Goal: Task Accomplishment & Management: Use online tool/utility

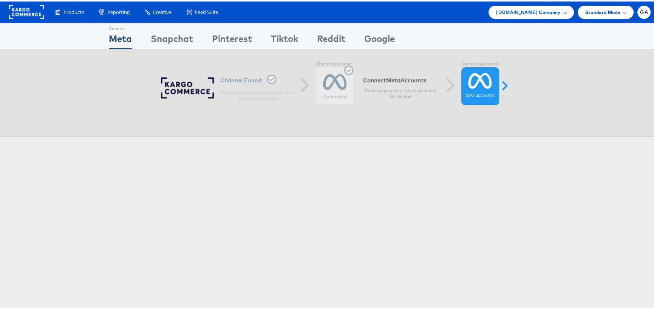
click at [541, 12] on span "[DOMAIN_NAME] Company" at bounding box center [528, 11] width 64 height 8
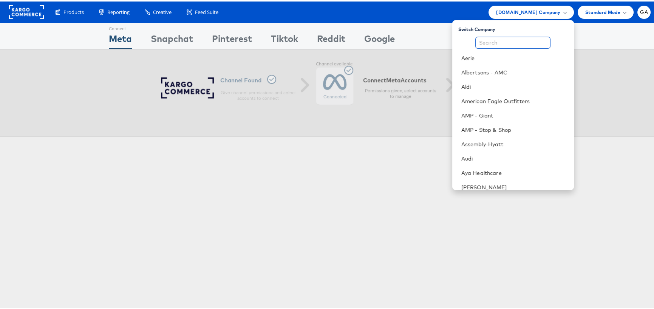
click at [521, 41] on input "text" at bounding box center [513, 41] width 75 height 12
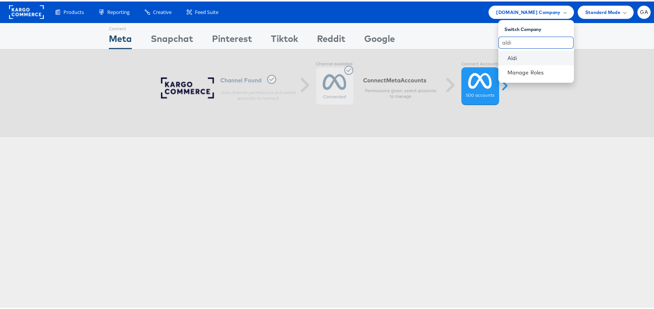
type input "aldi"
click at [511, 53] on link "Aldi" at bounding box center [538, 57] width 60 height 8
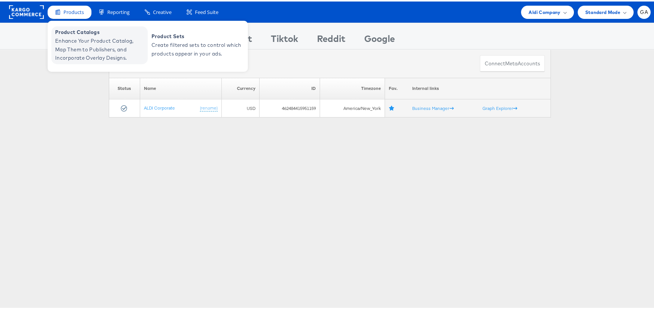
click at [80, 30] on span "Product Catalogs" at bounding box center [100, 30] width 91 height 9
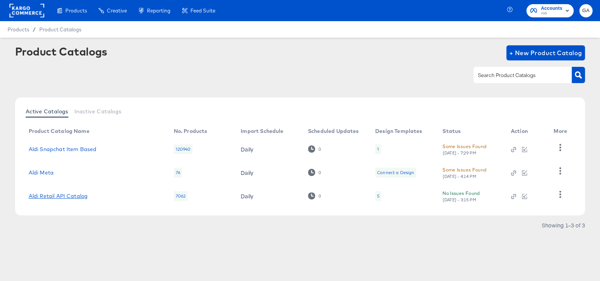
click at [54, 198] on link "Aldi Retail API Catalog" at bounding box center [58, 196] width 59 height 6
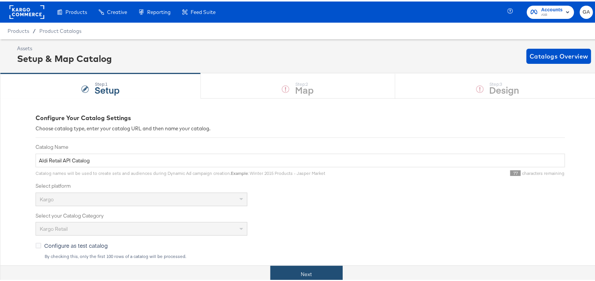
click at [311, 275] on button "Next" at bounding box center [306, 273] width 72 height 17
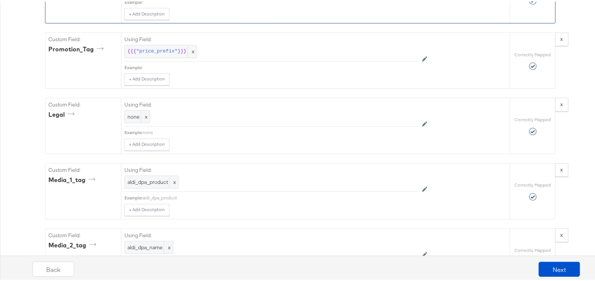
scroll to position [984, 0]
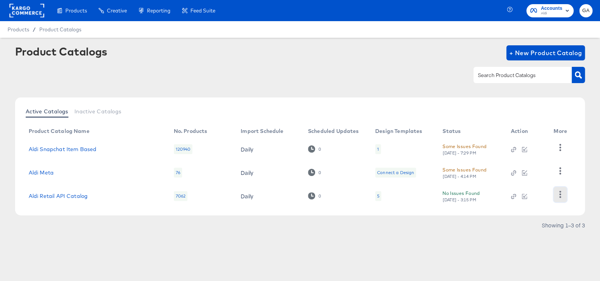
click at [559, 194] on icon "button" at bounding box center [560, 194] width 7 height 7
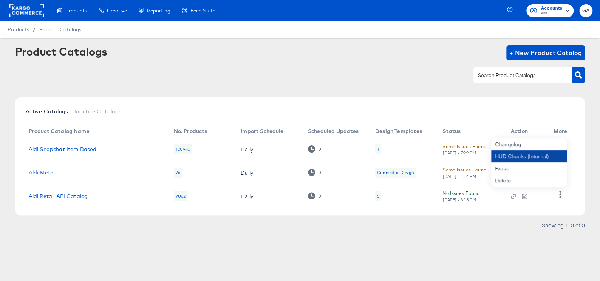
click at [529, 156] on div "HUD Checks (Internal)" at bounding box center [529, 156] width 76 height 12
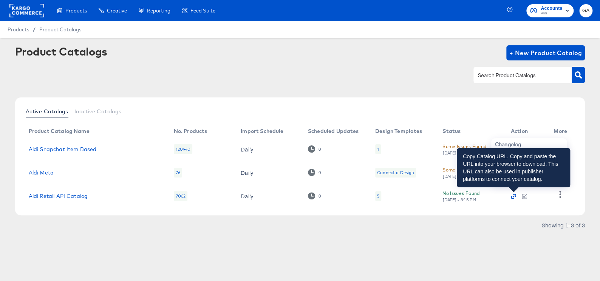
click at [512, 196] on icon "button" at bounding box center [512, 197] width 3 height 3
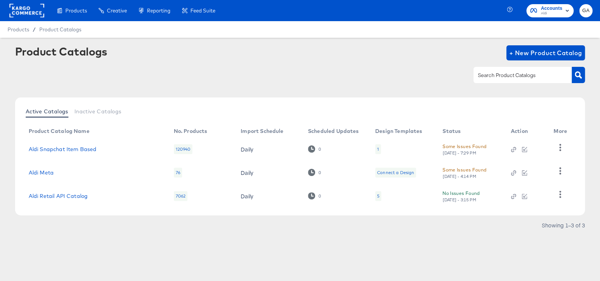
click at [546, 9] on span "Accounts" at bounding box center [552, 9] width 22 height 8
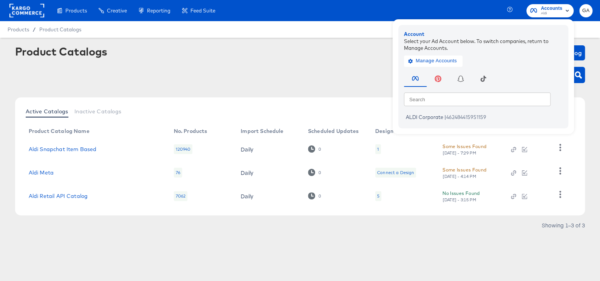
click at [3, 5] on div "Products Products Product Catalogs Enhance Your Product Catalog, Map Them to Pu…" at bounding box center [110, 10] width 221 height 21
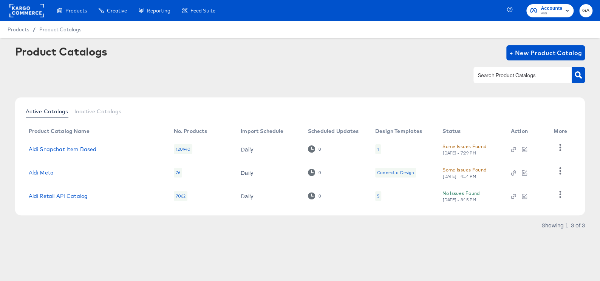
click at [23, 12] on rect at bounding box center [26, 11] width 35 height 14
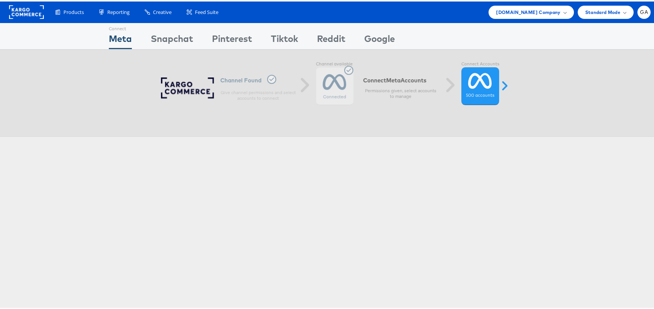
click at [28, 11] on rect at bounding box center [26, 11] width 35 height 14
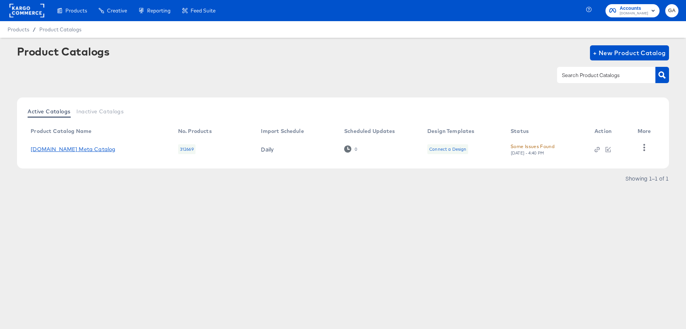
click at [65, 149] on link "Cars.com Meta Catalog" at bounding box center [73, 149] width 85 height 6
click at [537, 145] on div "Some Issues Found" at bounding box center [532, 147] width 44 height 8
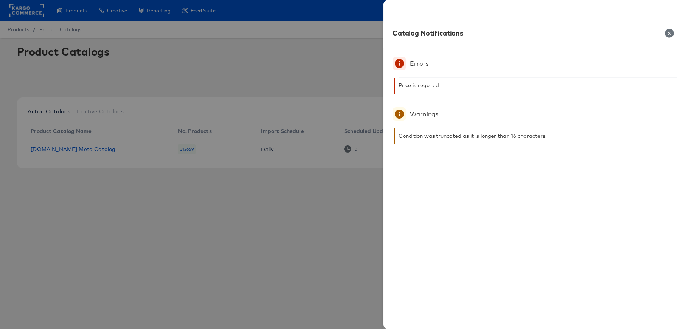
click at [64, 146] on div at bounding box center [343, 164] width 686 height 329
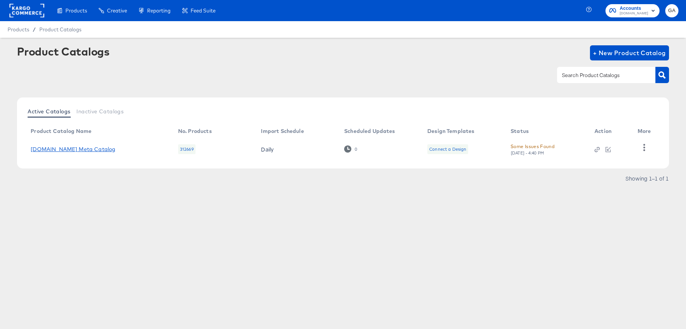
click at [65, 149] on link "Cars.com Meta Catalog" at bounding box center [73, 149] width 85 height 6
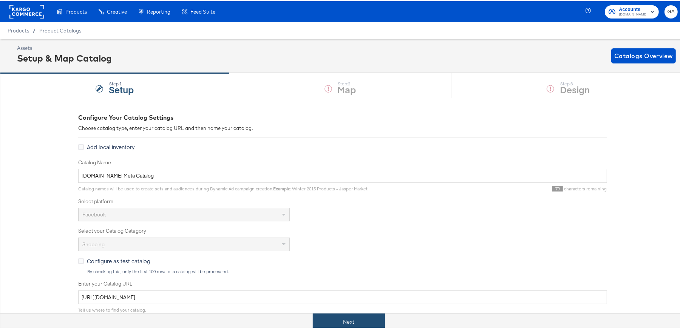
click at [341, 323] on button "Next" at bounding box center [349, 321] width 72 height 17
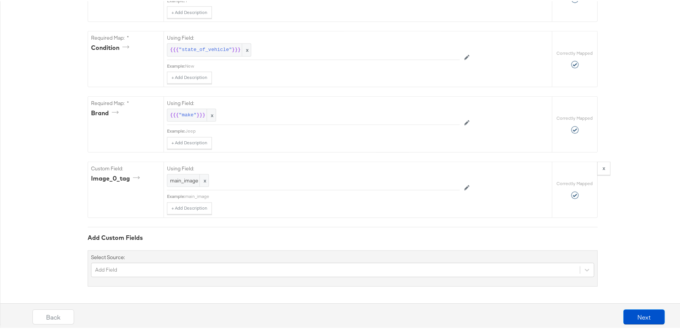
scroll to position [611, 0]
click at [636, 313] on button "Next" at bounding box center [645, 315] width 42 height 15
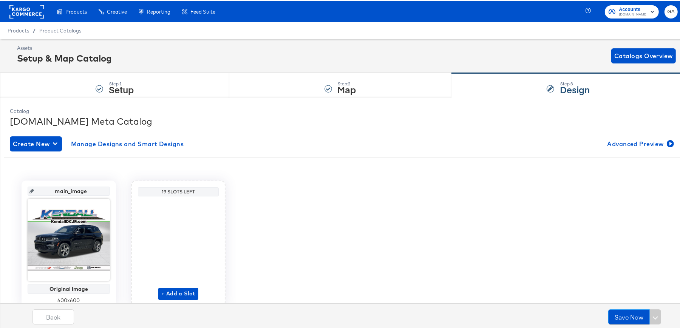
scroll to position [31, 0]
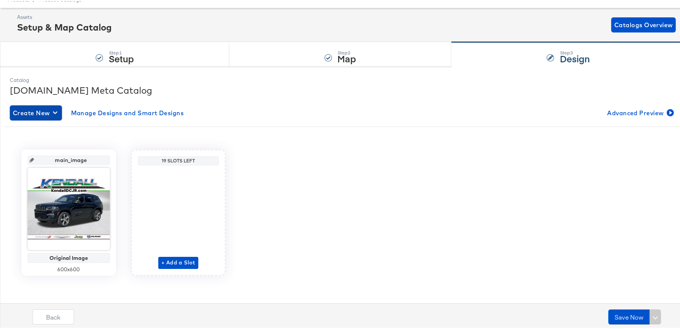
click at [32, 110] on span "Create New" at bounding box center [36, 112] width 46 height 11
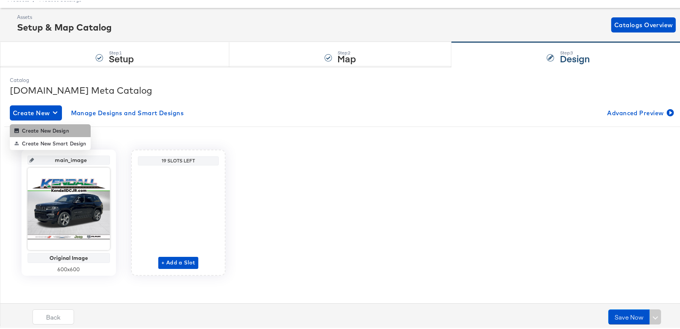
click at [45, 130] on div "Create New Design" at bounding box center [41, 130] width 55 height 6
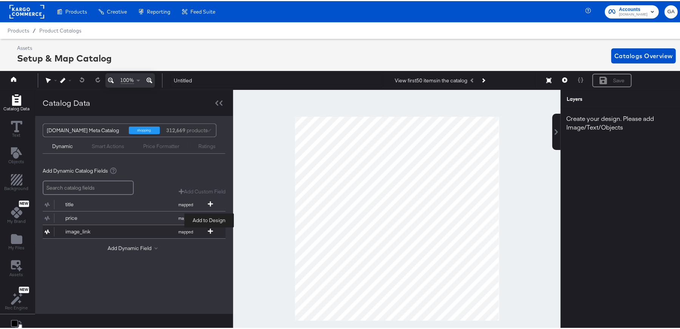
click at [211, 229] on icon at bounding box center [210, 230] width 5 height 5
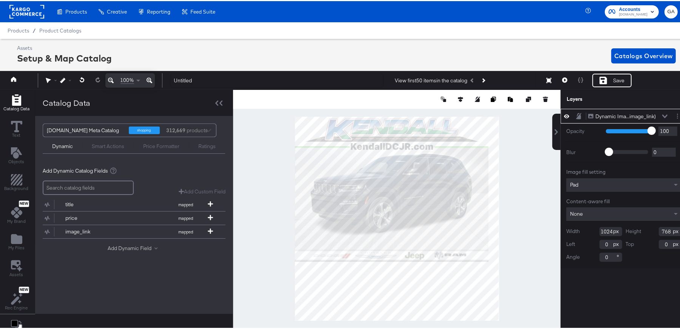
click at [114, 249] on button "Add Dynamic Field" at bounding box center [134, 247] width 53 height 7
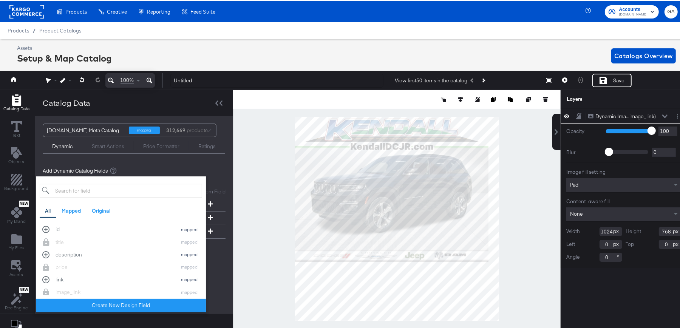
click at [75, 189] on input "search" at bounding box center [121, 190] width 163 height 14
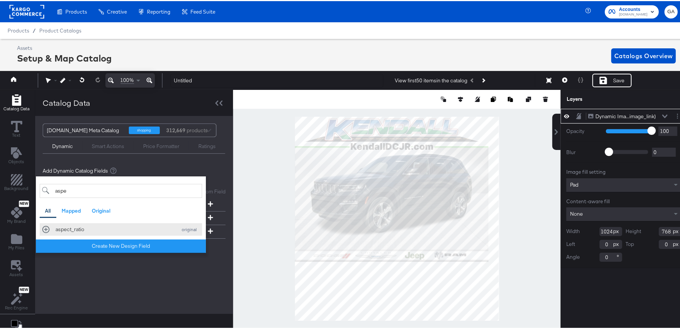
type input "aspe"
click at [130, 231] on div "aspect_ratio" at bounding box center [115, 228] width 118 height 7
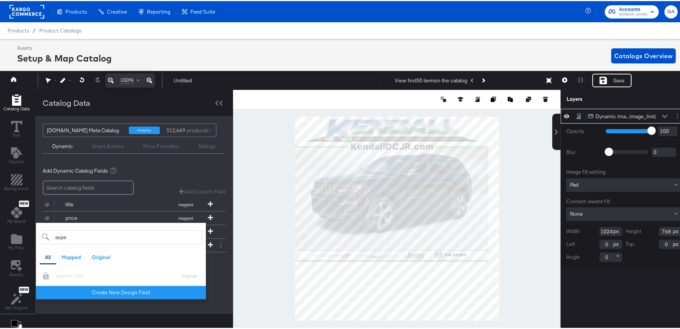
click at [217, 266] on div "Add Dynamic Field aspe All Mapped Original Add a field from your catalog to use…" at bounding box center [134, 262] width 183 height 10
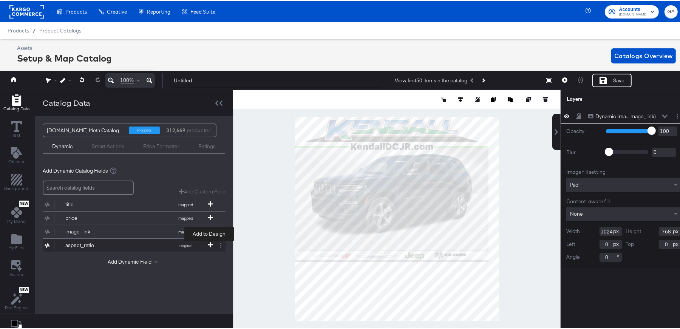
click at [211, 243] on icon at bounding box center [210, 243] width 5 height 5
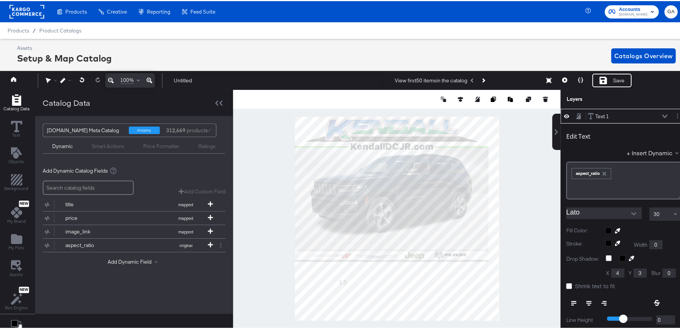
type input "234"
type input "866"
click at [36, 6] on rect at bounding box center [26, 11] width 35 height 14
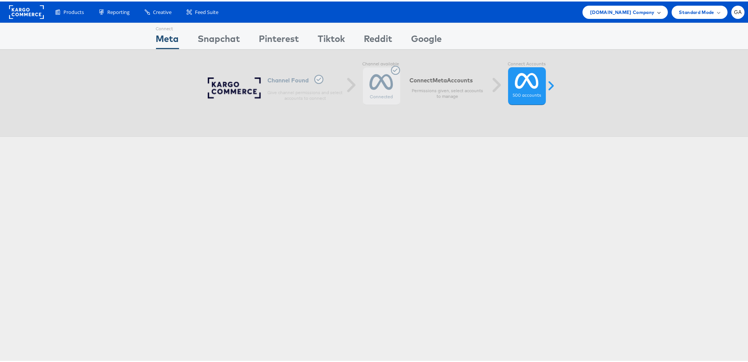
click at [635, 8] on span "Cars.com Company" at bounding box center [622, 11] width 64 height 8
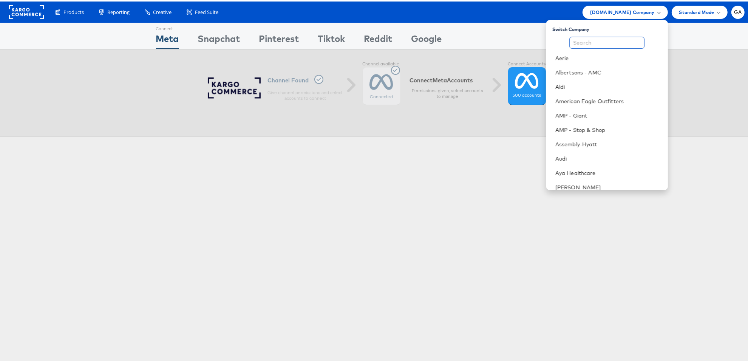
click at [626, 38] on input "text" at bounding box center [607, 41] width 75 height 12
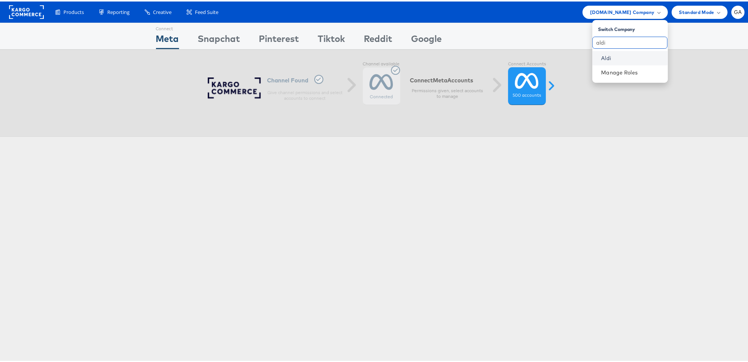
type input "aldi"
click at [614, 59] on link "Aldi" at bounding box center [632, 57] width 60 height 8
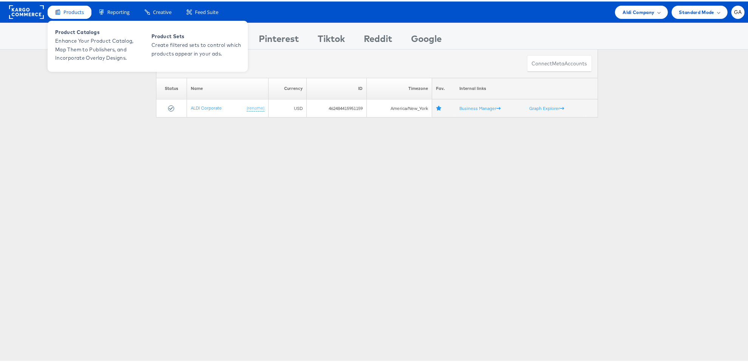
click at [71, 11] on span "Products" at bounding box center [74, 10] width 20 height 7
click at [76, 42] on span "Enhance Your Product Catalog, Map Them to Publishers, and Incorporate Overlay D…" at bounding box center [100, 48] width 91 height 26
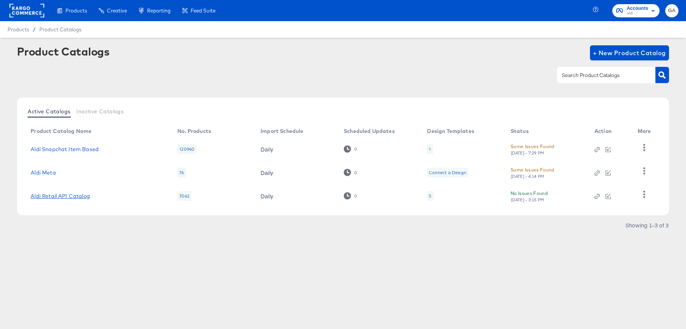
click at [72, 195] on link "Aldi Retail API Catalog" at bounding box center [60, 196] width 59 height 6
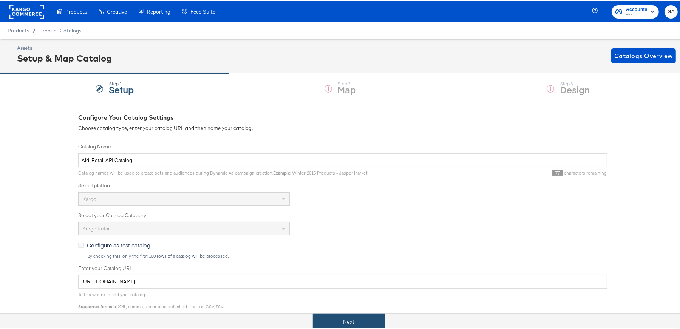
click at [347, 325] on button "Next" at bounding box center [349, 321] width 72 height 17
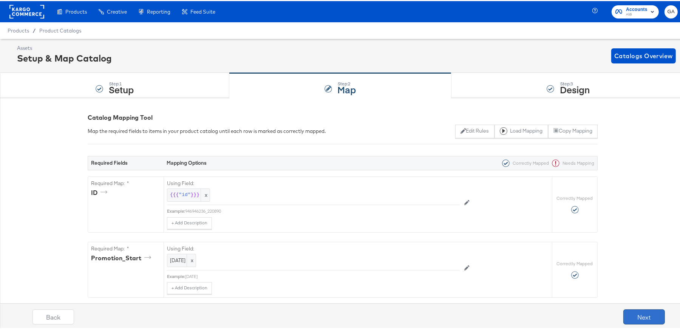
click at [652, 310] on button "Next" at bounding box center [645, 315] width 42 height 15
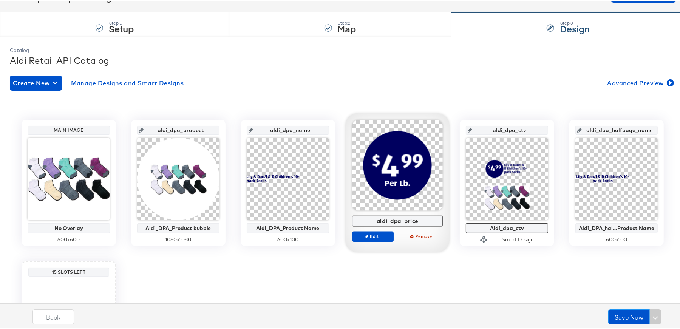
scroll to position [68, 0]
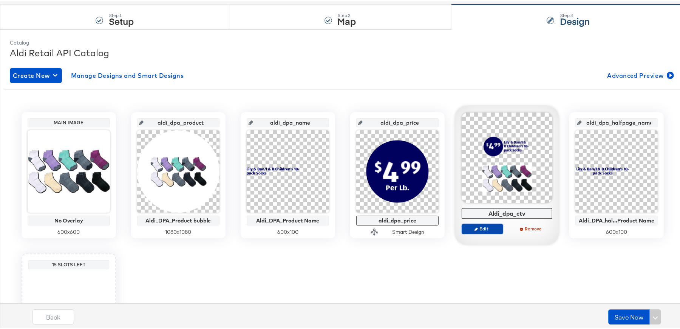
click at [480, 228] on span "Edit" at bounding box center [482, 228] width 35 height 6
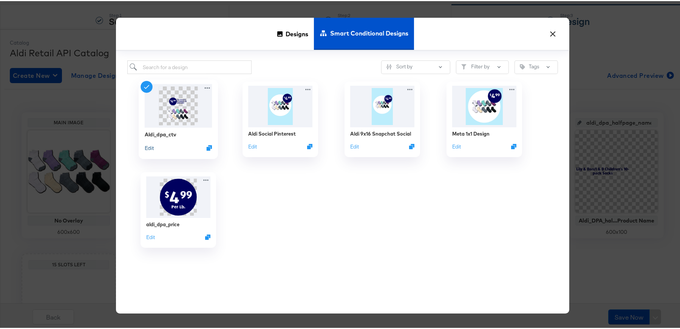
click at [147, 147] on button "Edit" at bounding box center [149, 146] width 9 height 7
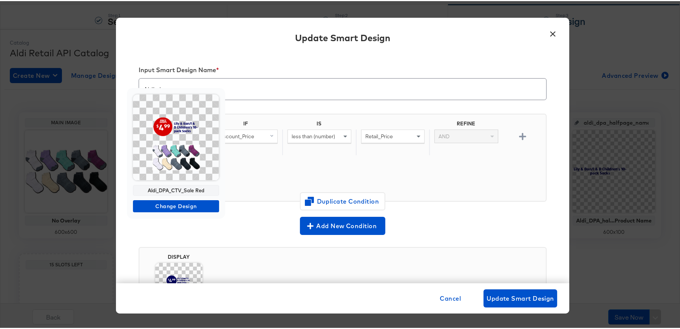
click at [180, 156] on img at bounding box center [176, 136] width 86 height 86
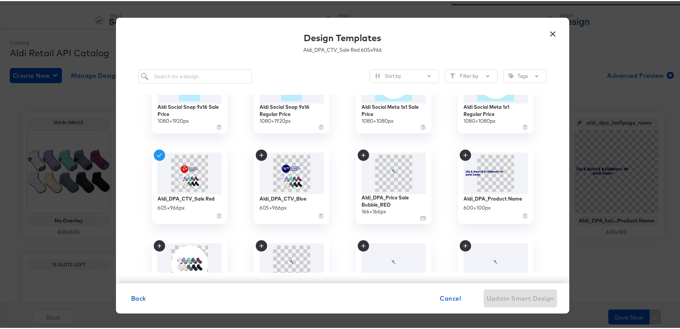
scroll to position [137, 0]
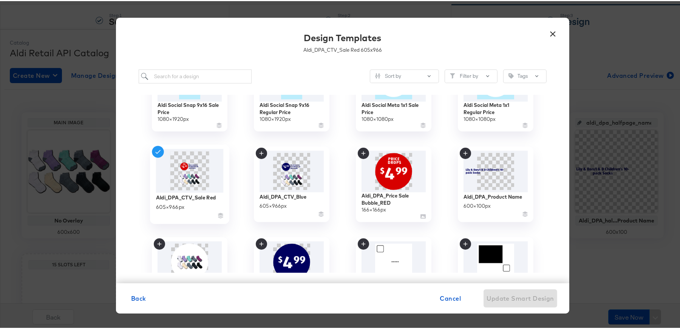
click at [194, 177] on img at bounding box center [190, 169] width 68 height 43
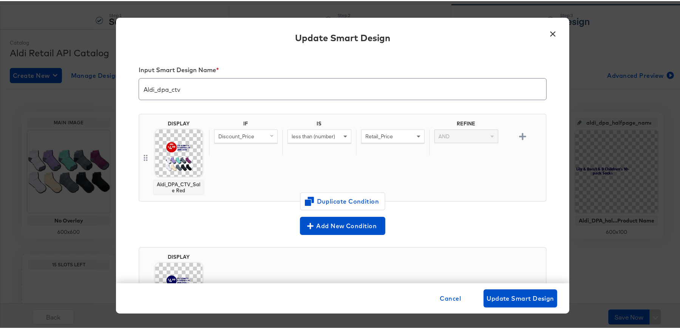
scroll to position [71, 0]
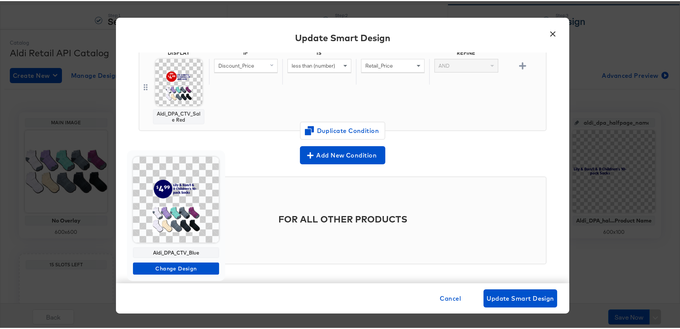
click at [181, 210] on img at bounding box center [176, 199] width 86 height 86
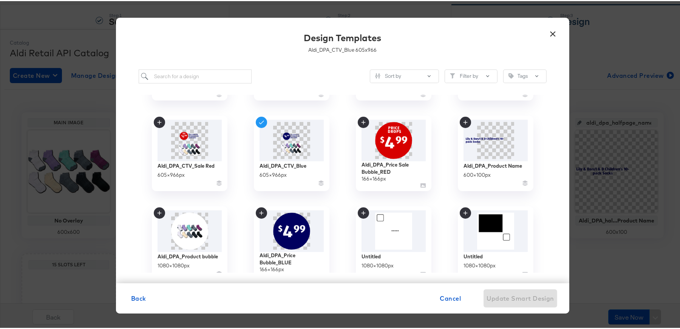
scroll to position [185, 0]
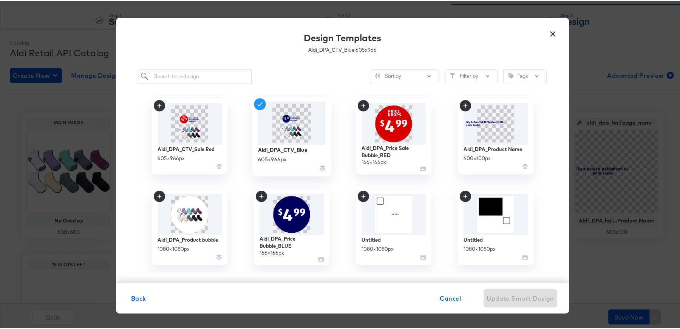
click at [290, 133] on img at bounding box center [292, 122] width 68 height 43
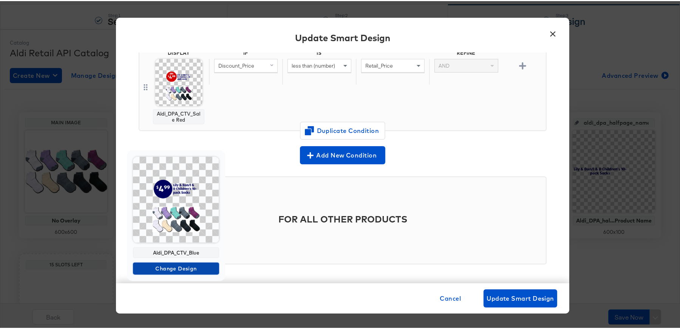
click at [174, 267] on span "Change Design" at bounding box center [176, 267] width 80 height 9
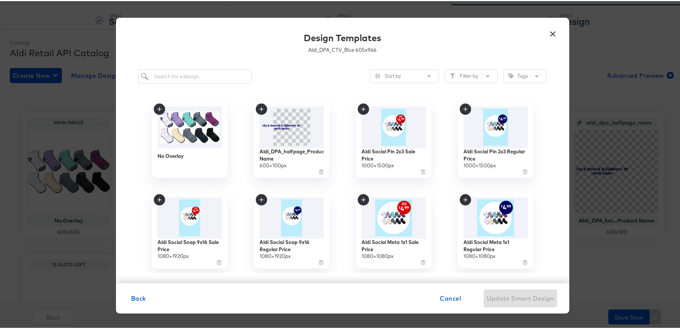
scroll to position [137, 0]
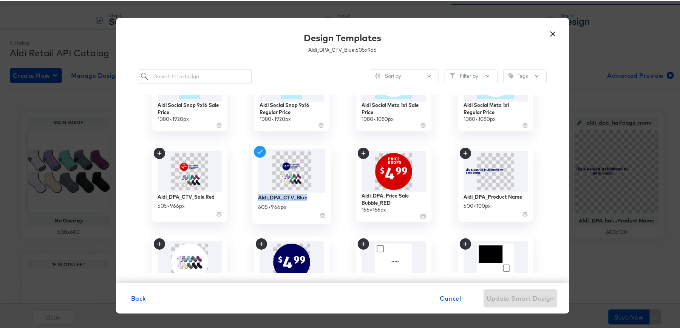
drag, startPoint x: 306, startPoint y: 195, endPoint x: 254, endPoint y: 195, distance: 51.8
click at [254, 195] on div "Aldi_DPA_CTV_Blue 605 × 966 px" at bounding box center [291, 183] width 79 height 79
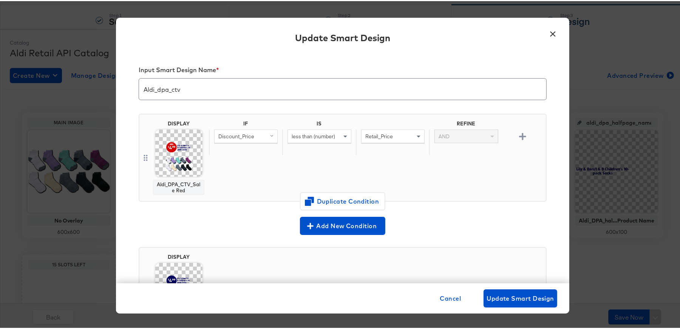
scroll to position [71, 0]
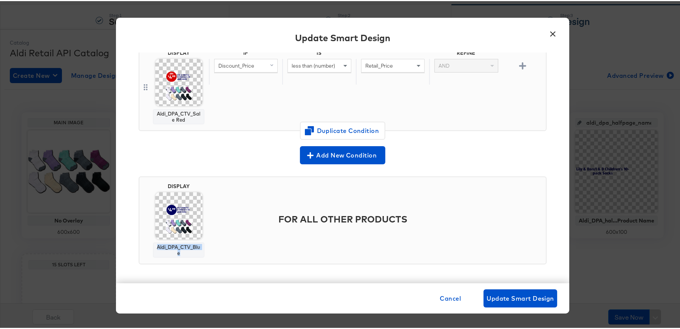
drag, startPoint x: 155, startPoint y: 246, endPoint x: 202, endPoint y: 249, distance: 46.6
click at [202, 249] on div "DISPLAY Aldi_DPA_CTV_Blue" at bounding box center [178, 219] width 59 height 74
copy div "Aldi_DPA_CTV_Blue"
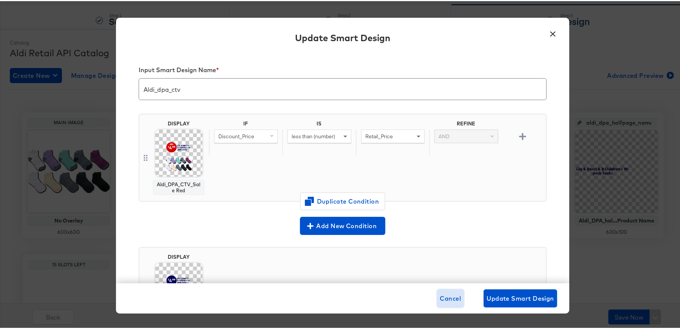
click at [452, 294] on span "Cancel" at bounding box center [450, 297] width 21 height 11
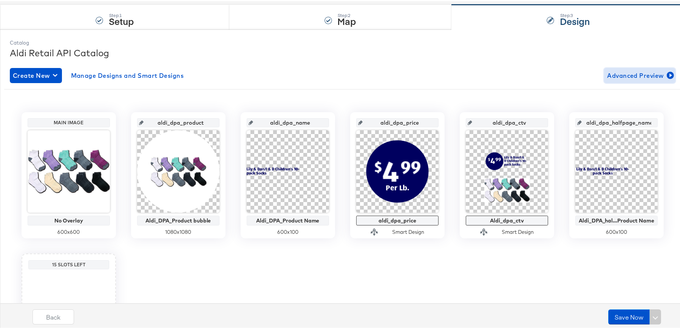
click at [630, 74] on span "Advanced Preview" at bounding box center [639, 74] width 65 height 11
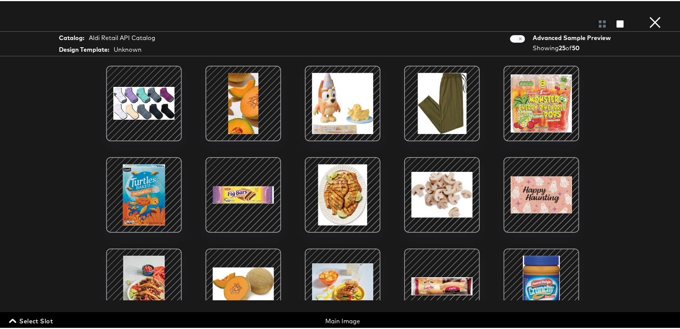
click at [32, 318] on span "Select Slot" at bounding box center [32, 320] width 42 height 11
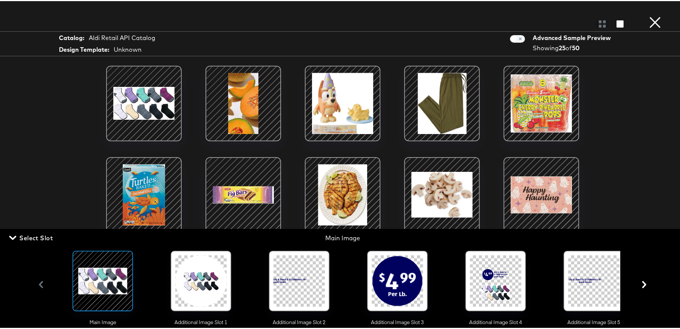
click at [485, 290] on div at bounding box center [495, 279] width 51 height 51
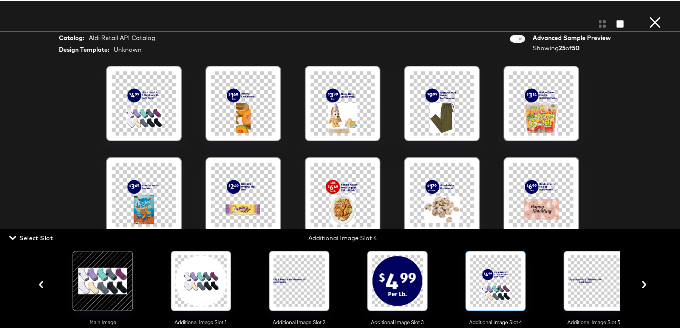
click at [42, 232] on span "Select Slot" at bounding box center [32, 237] width 42 height 11
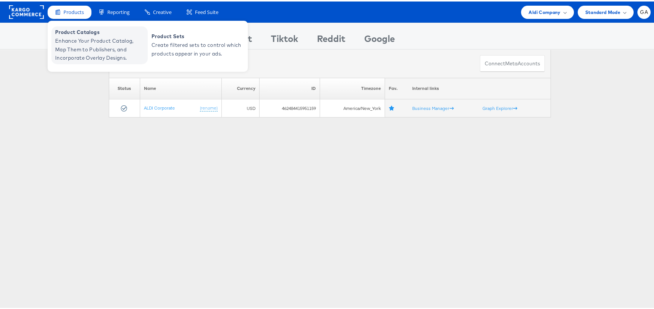
click at [86, 44] on span "Enhance Your Product Catalog, Map Them to Publishers, and Incorporate Overlay D…" at bounding box center [100, 48] width 91 height 26
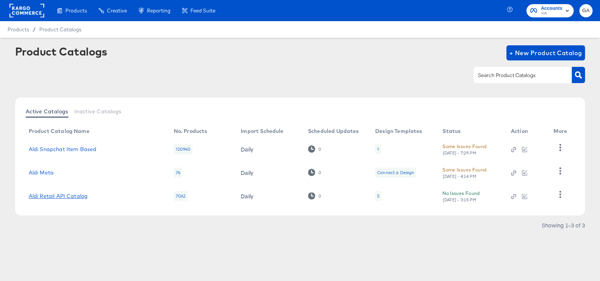
click at [54, 194] on link "Aldi Retail API Catalog" at bounding box center [58, 196] width 59 height 6
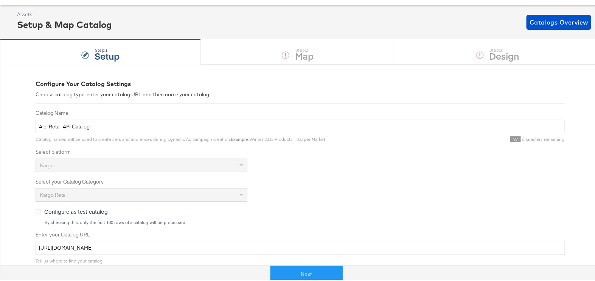
scroll to position [34, 0]
click at [37, 211] on icon at bounding box center [39, 211] width 6 height 6
click at [0, 0] on input "Configure as test catalog" at bounding box center [0, 0] width 0 height 0
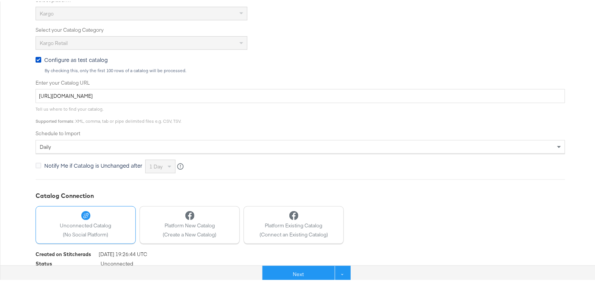
scroll to position [206, 0]
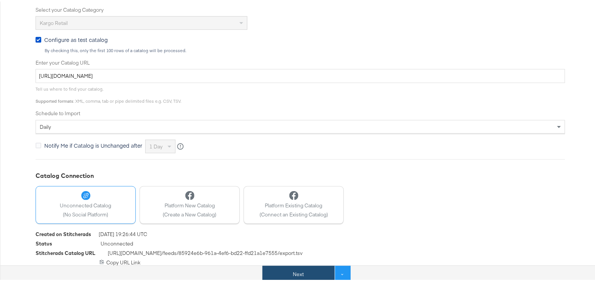
click at [284, 273] on button "Next" at bounding box center [298, 273] width 72 height 17
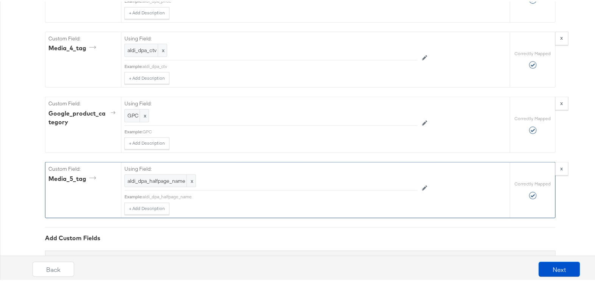
scroll to position [1340, 0]
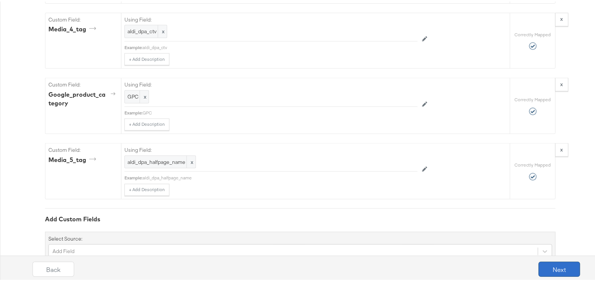
click at [545, 268] on button "Next" at bounding box center [559, 267] width 42 height 15
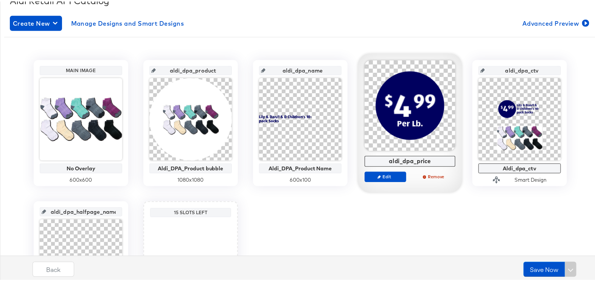
scroll to position [117, 0]
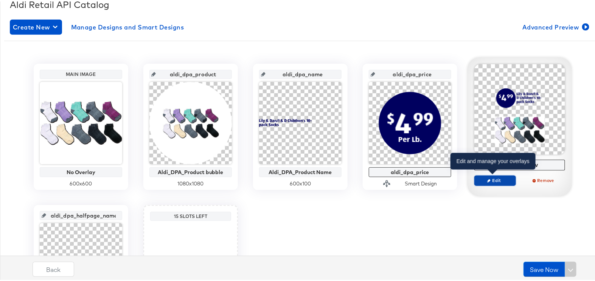
click at [490, 177] on span "Edit" at bounding box center [494, 179] width 35 height 6
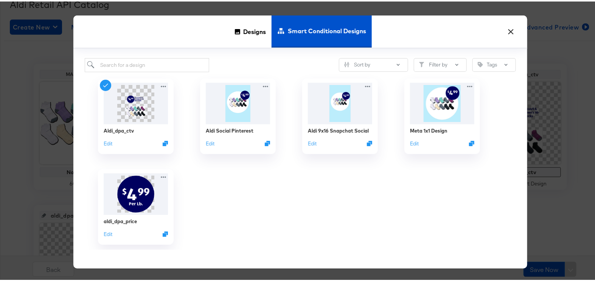
scroll to position [0, 0]
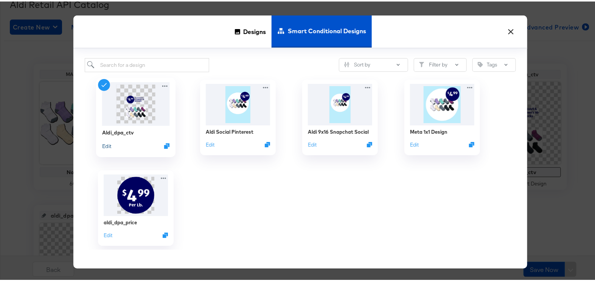
click at [107, 144] on button "Edit" at bounding box center [106, 144] width 9 height 7
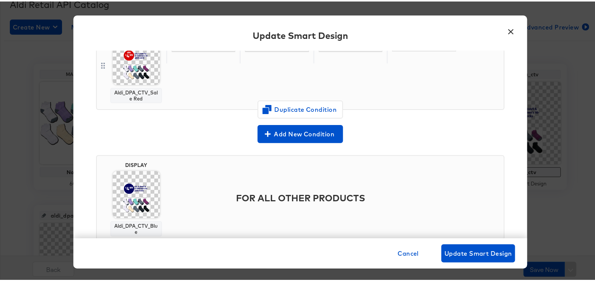
scroll to position [113, 0]
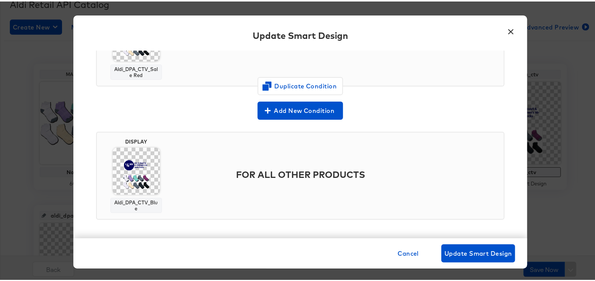
click at [508, 29] on button "×" at bounding box center [511, 29] width 14 height 14
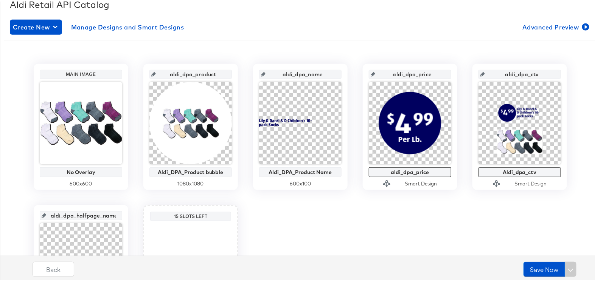
click at [556, 46] on div "Main Image No Overlay 600 x 600 aldi_dpa_product Aldi_DPA_Product bubble 1080 x…" at bounding box center [300, 193] width 581 height 296
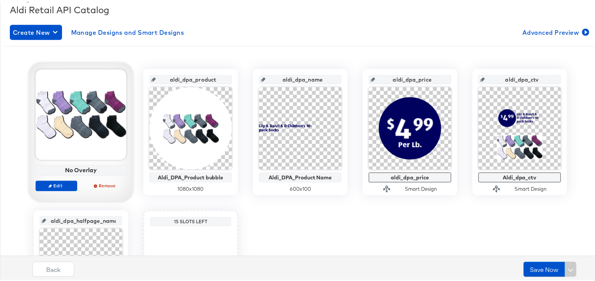
scroll to position [0, 0]
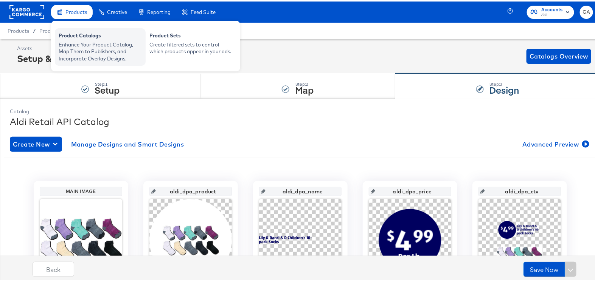
click at [67, 43] on div "Enhance Your Product Catalog, Map Them to Publishers, and Incorporate Overlay D…" at bounding box center [100, 50] width 83 height 21
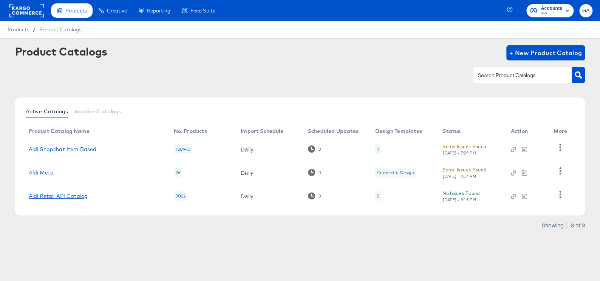
click at [77, 196] on link "Aldi Retail API Catalog" at bounding box center [58, 196] width 59 height 6
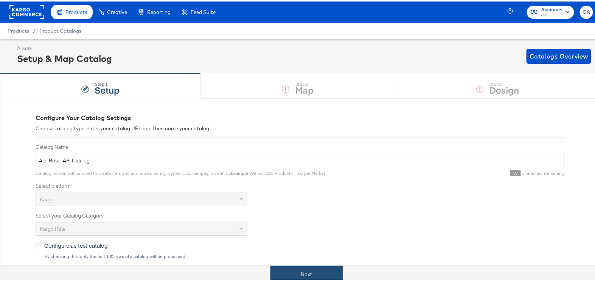
click at [285, 273] on button "Next" at bounding box center [306, 273] width 72 height 17
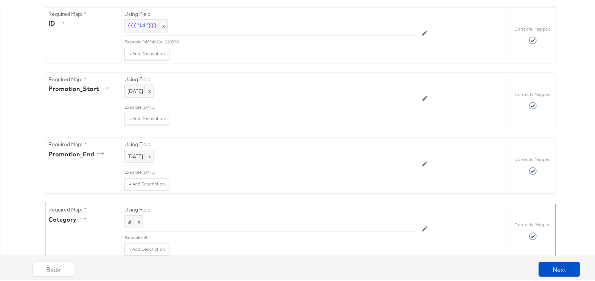
scroll to position [172, 0]
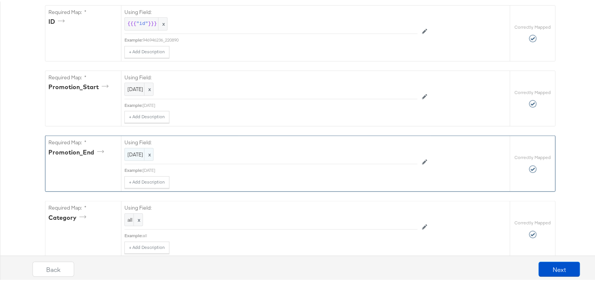
click at [150, 150] on span "[DATE]" at bounding box center [138, 153] width 23 height 7
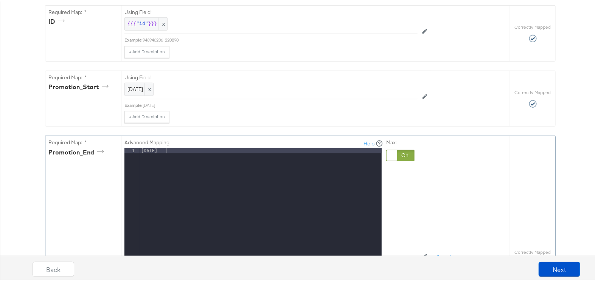
click at [154, 148] on div "[DATE]" at bounding box center [260, 247] width 242 height 200
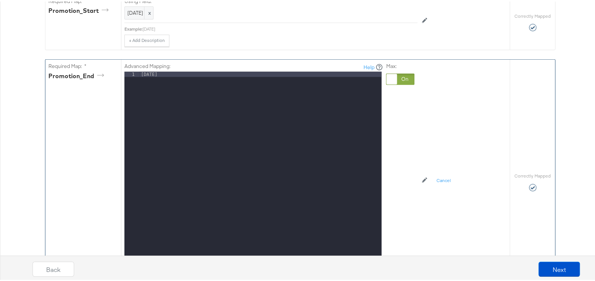
scroll to position [344, 0]
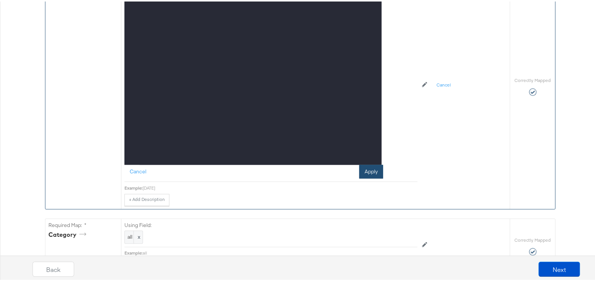
click at [372, 167] on button "Apply" at bounding box center [371, 171] width 24 height 14
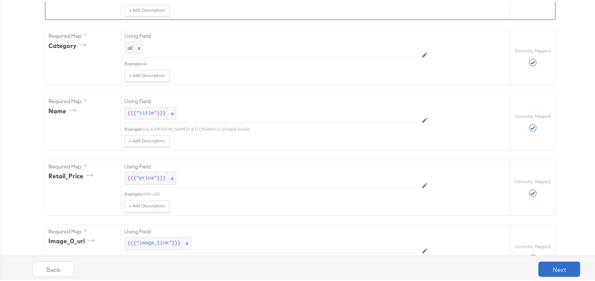
click at [542, 261] on button "Next" at bounding box center [559, 267] width 42 height 15
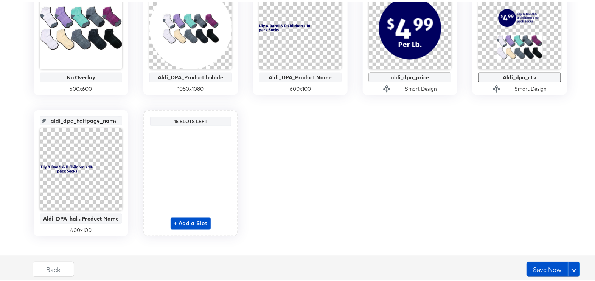
scroll to position [220, 0]
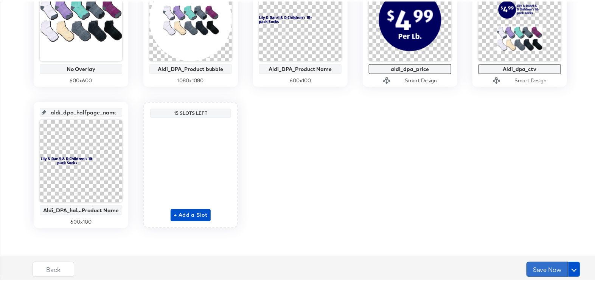
click at [544, 264] on button "Save Now" at bounding box center [547, 267] width 42 height 15
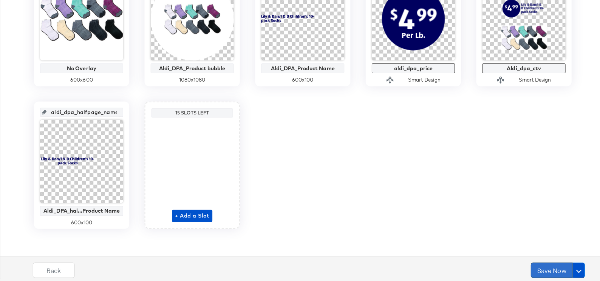
scroll to position [0, 0]
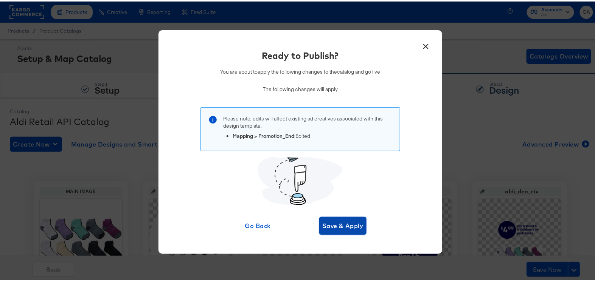
click at [351, 223] on span "Save & Apply" at bounding box center [342, 224] width 41 height 11
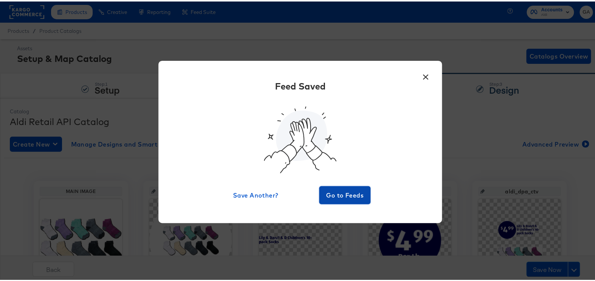
click at [344, 191] on span "Go to Feeds" at bounding box center [344, 194] width 45 height 11
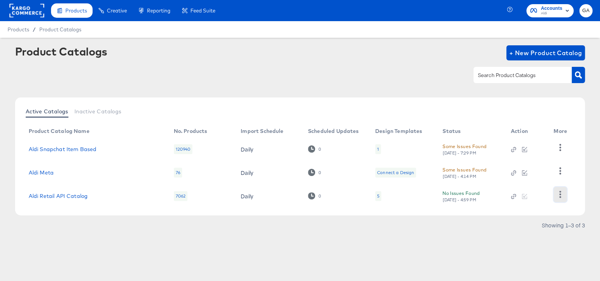
click at [562, 196] on icon "button" at bounding box center [560, 194] width 7 height 7
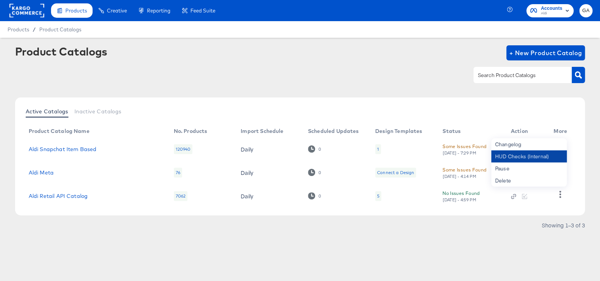
click at [529, 156] on div "HUD Checks (Internal)" at bounding box center [529, 156] width 76 height 12
